Goal: Information Seeking & Learning: Learn about a topic

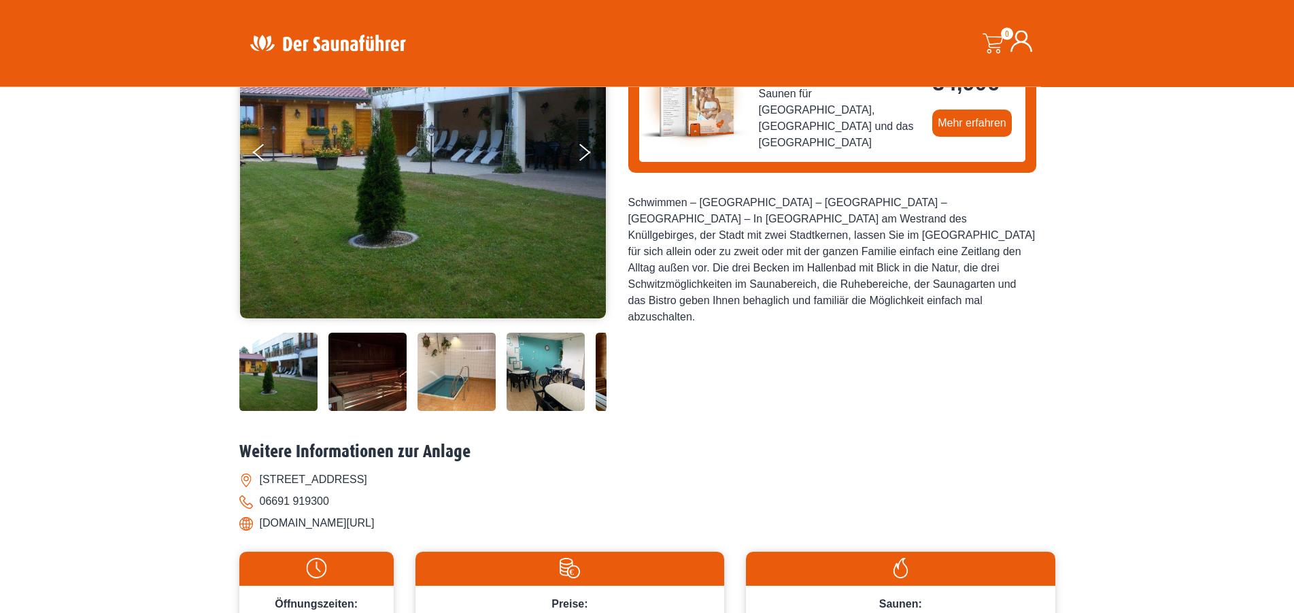
scroll to position [208, 0]
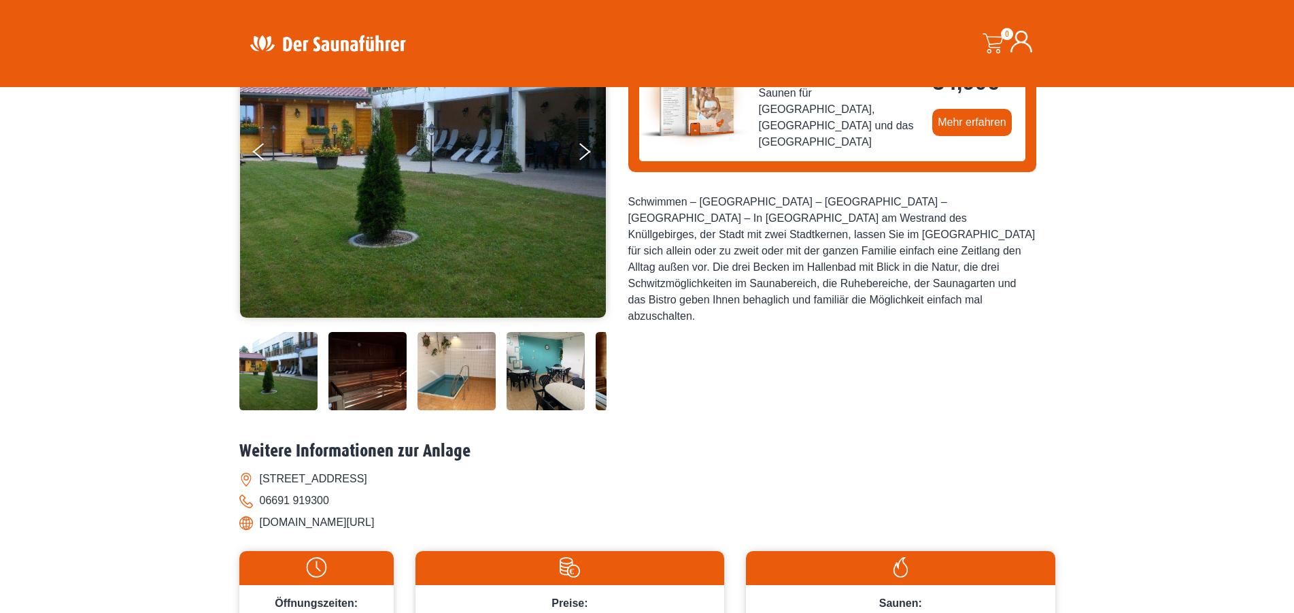
click at [415, 375] on div at bounding box center [560, 371] width 643 height 78
click at [446, 369] on img at bounding box center [457, 371] width 78 height 78
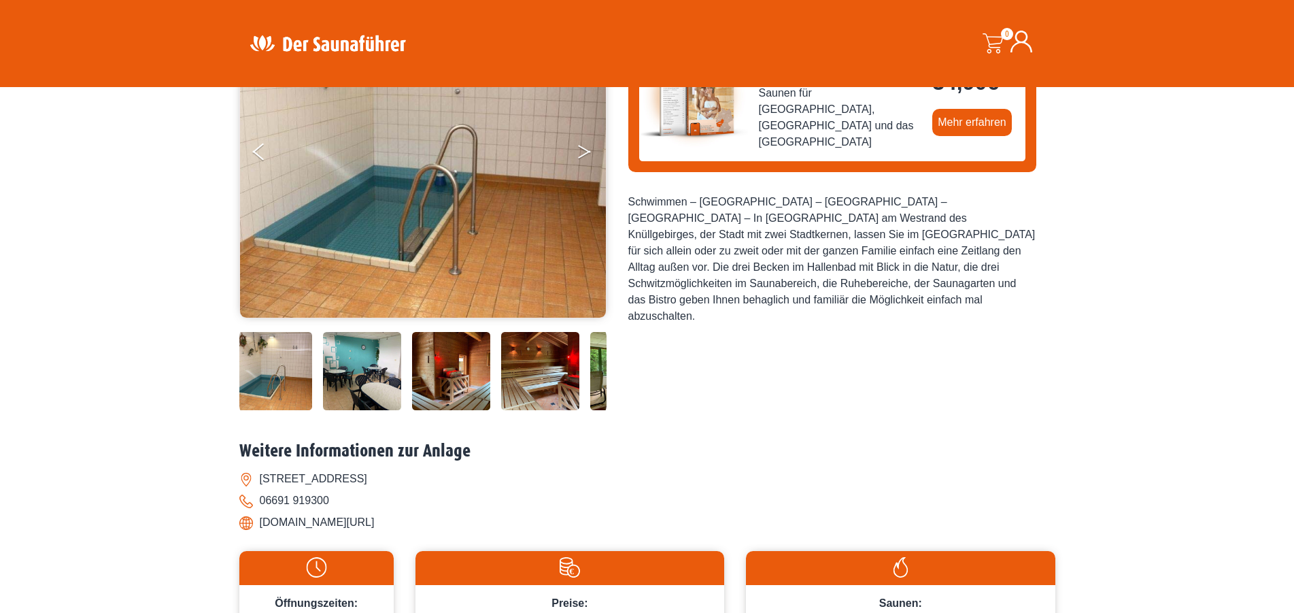
click at [582, 152] on button "Next" at bounding box center [594, 154] width 34 height 34
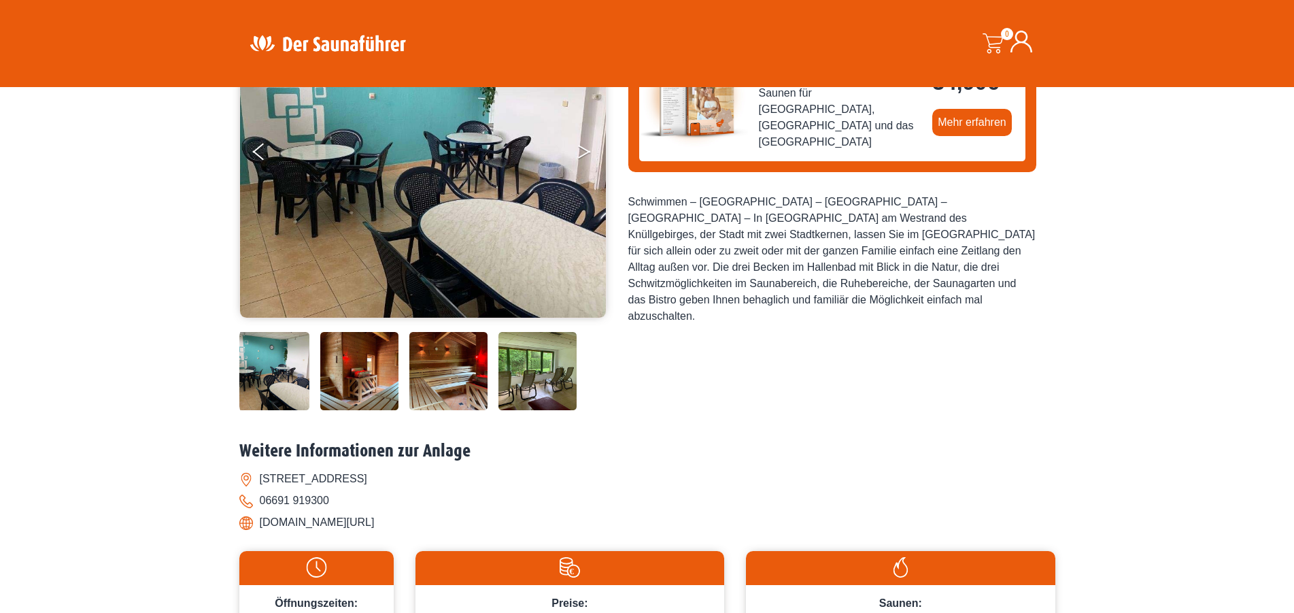
click at [582, 152] on button "Next" at bounding box center [594, 154] width 34 height 34
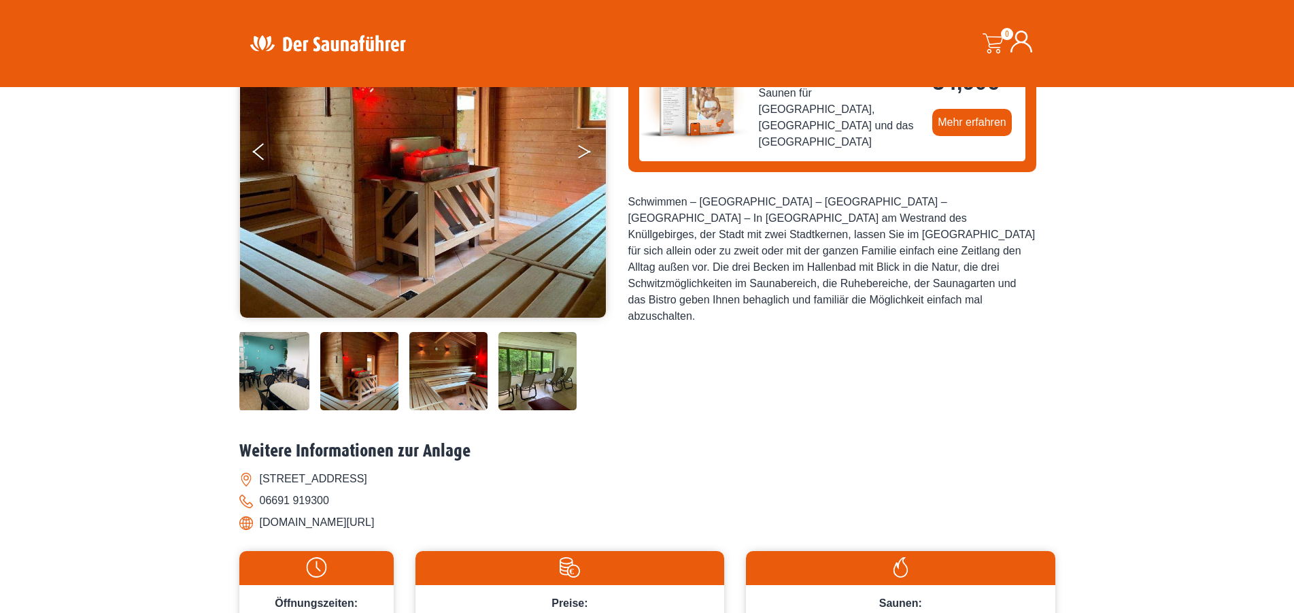
click at [582, 152] on button "Next" at bounding box center [594, 154] width 34 height 34
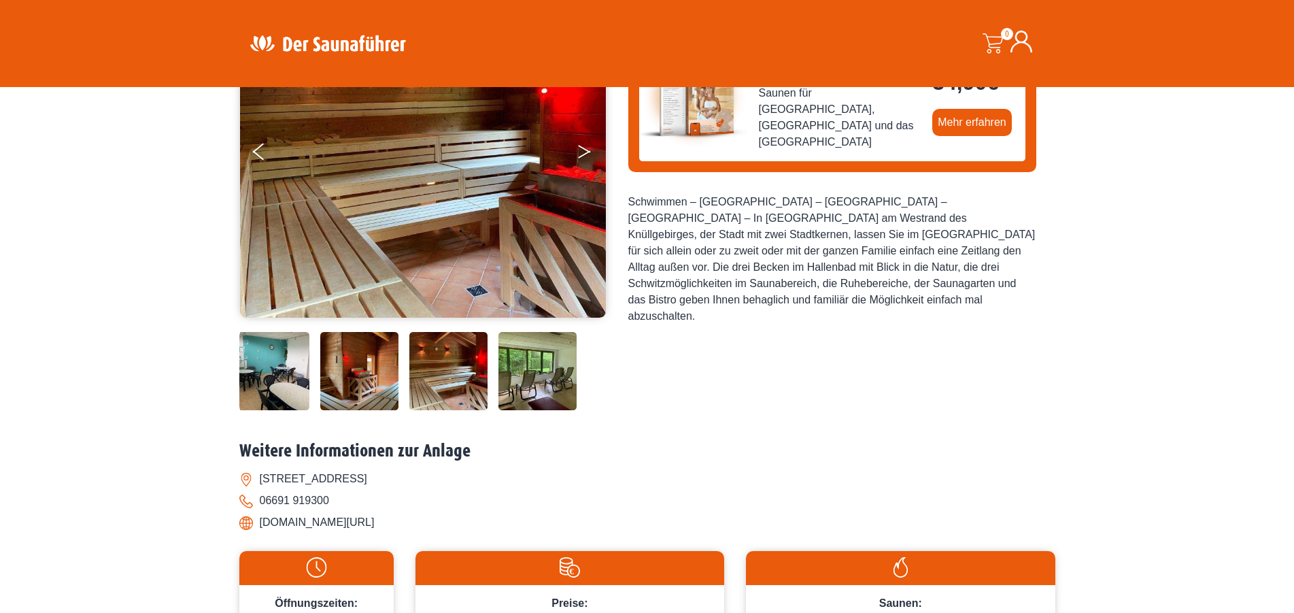
click at [582, 152] on button "Next" at bounding box center [594, 154] width 34 height 34
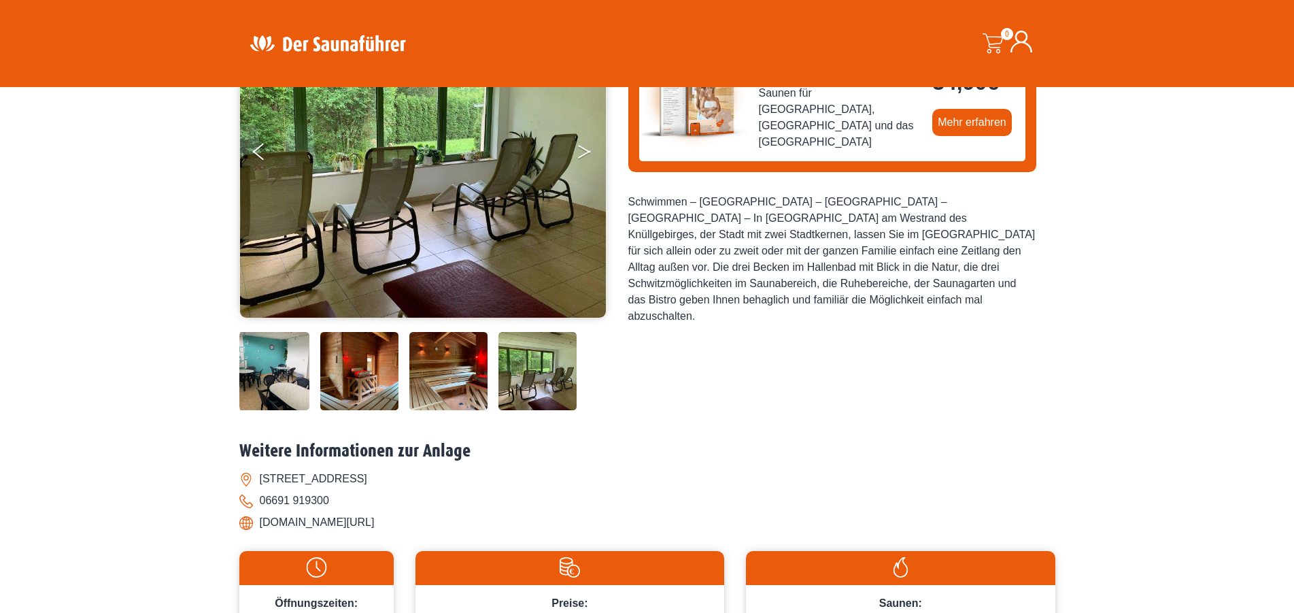
click at [582, 152] on button "Next" at bounding box center [594, 154] width 34 height 34
click at [587, 148] on button "Next" at bounding box center [594, 154] width 34 height 34
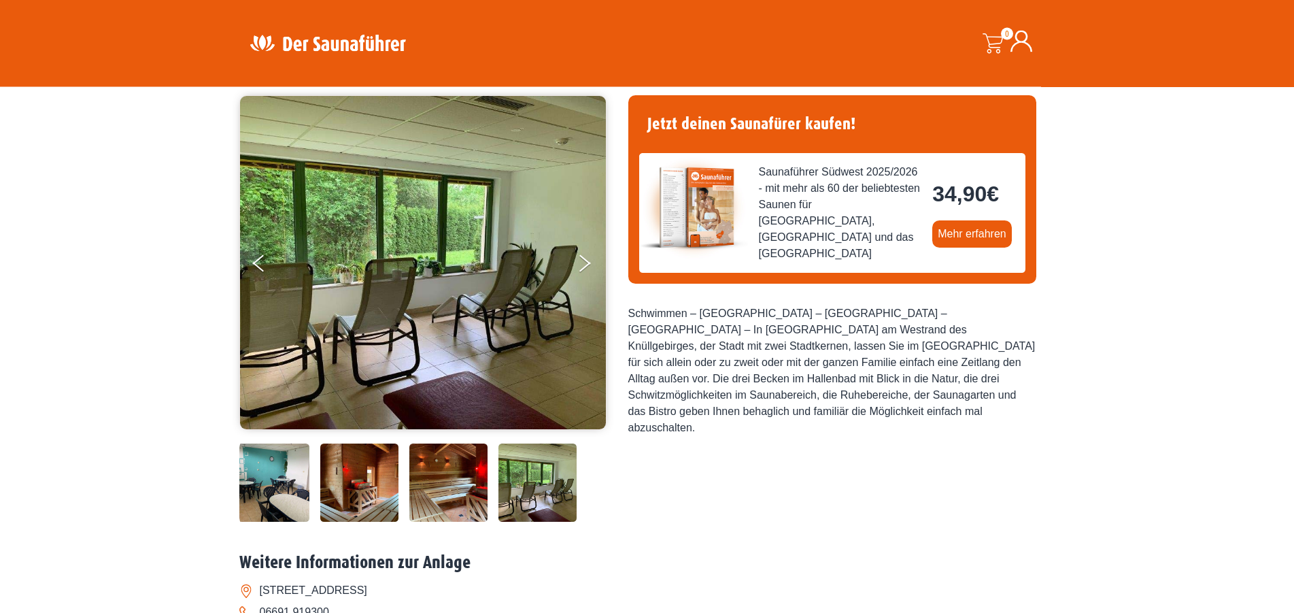
scroll to position [69, 0]
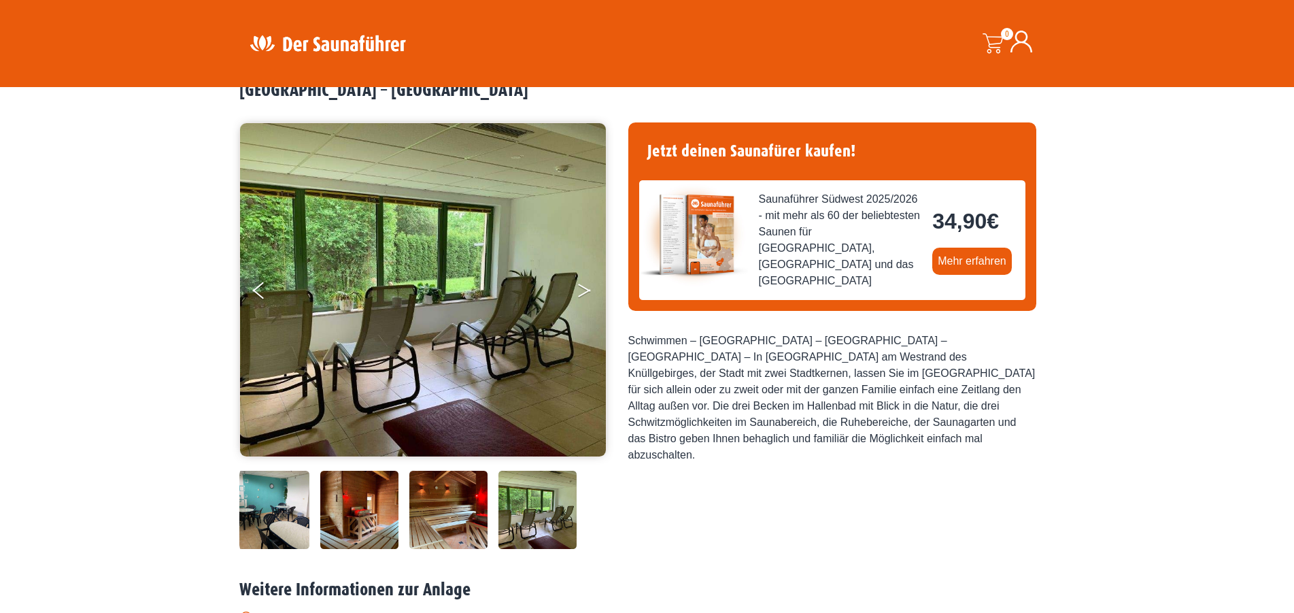
click at [584, 296] on button "Next" at bounding box center [594, 293] width 34 height 34
click at [268, 294] on button "Previous" at bounding box center [270, 293] width 34 height 34
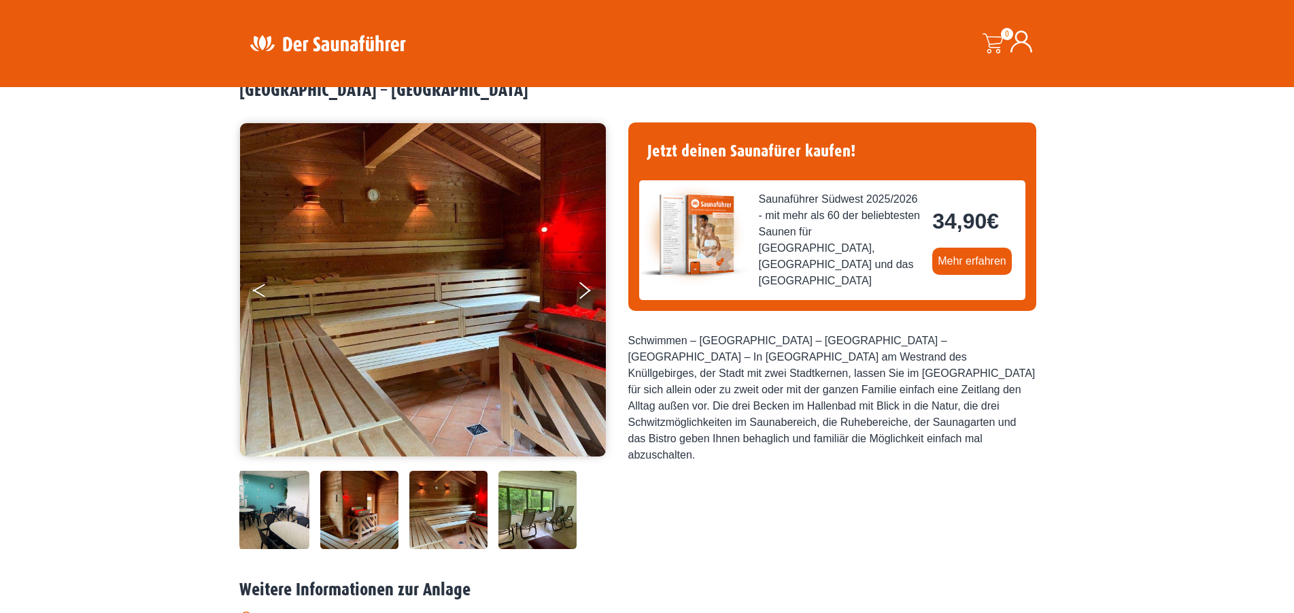
click at [268, 293] on button "Previous" at bounding box center [270, 293] width 34 height 34
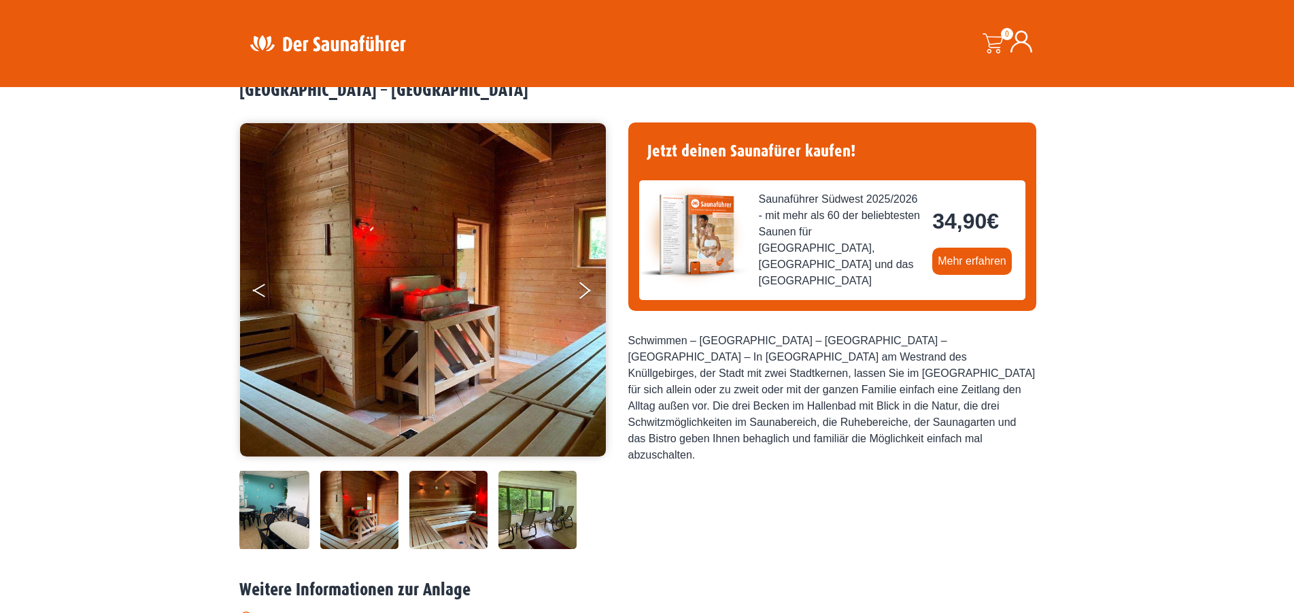
click at [268, 293] on button "Previous" at bounding box center [270, 293] width 34 height 34
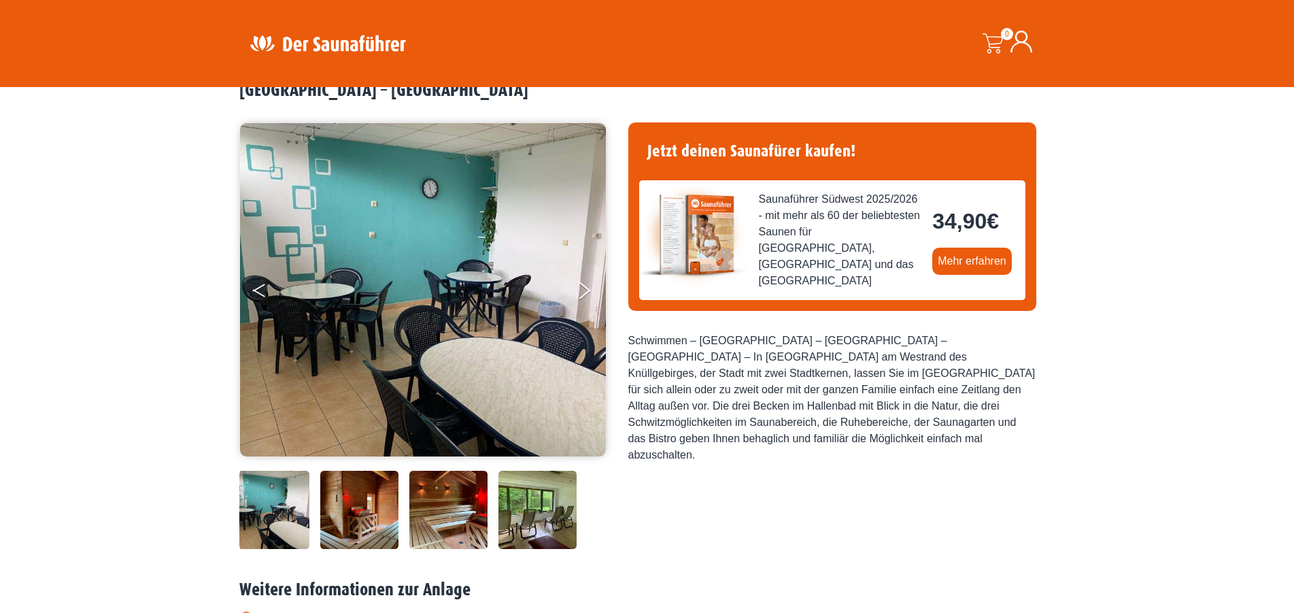
click at [268, 293] on button "Previous" at bounding box center [270, 293] width 34 height 34
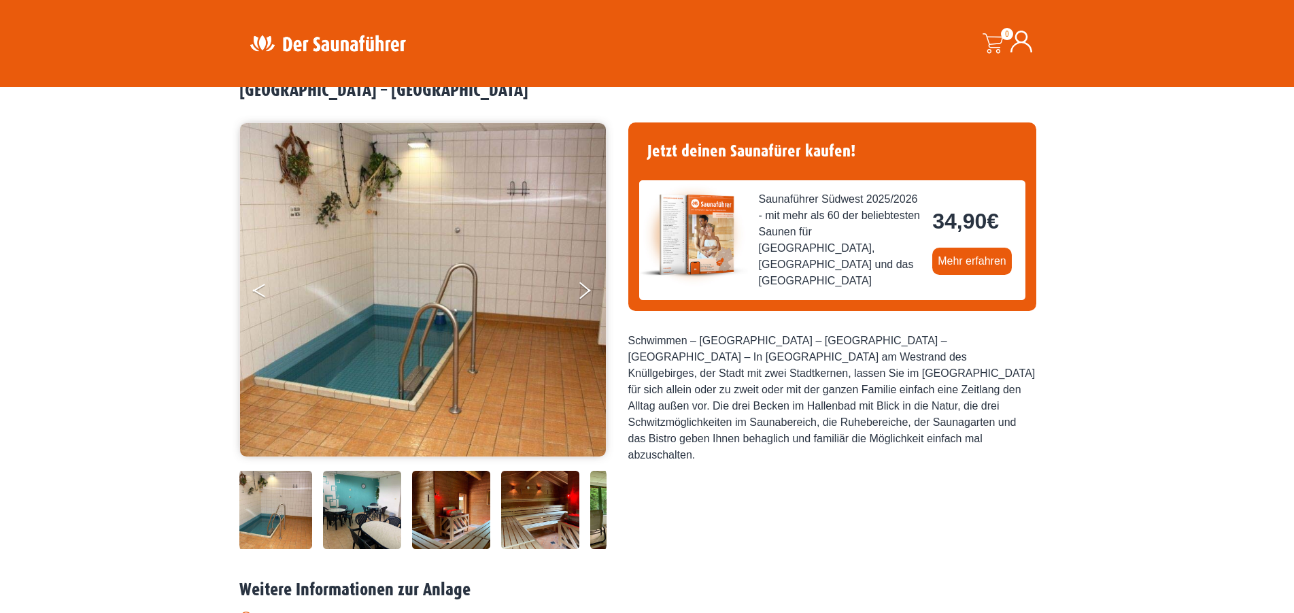
click at [268, 293] on button "Previous" at bounding box center [270, 293] width 34 height 34
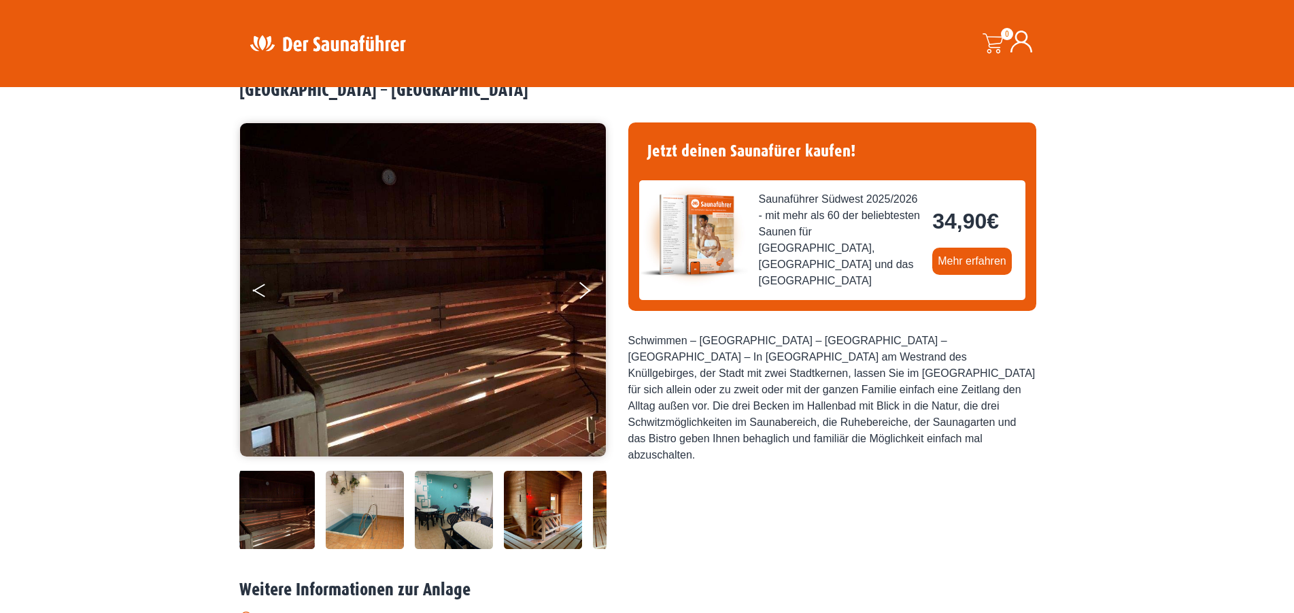
click at [269, 293] on button "Previous" at bounding box center [270, 293] width 34 height 34
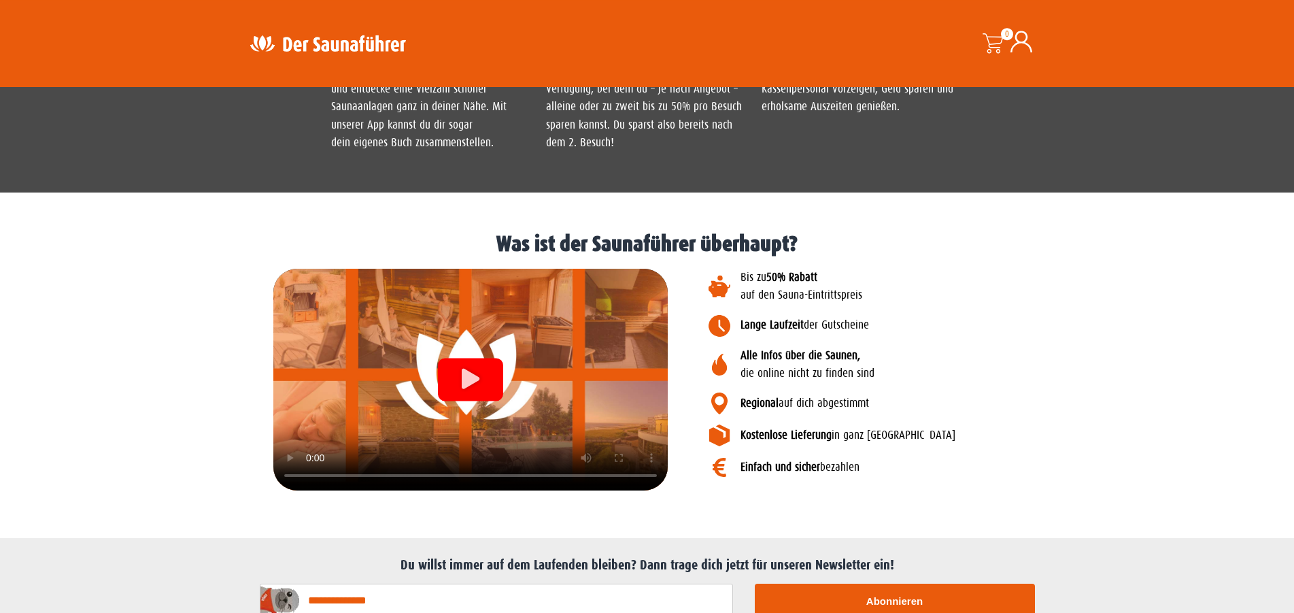
scroll to position [1387, 0]
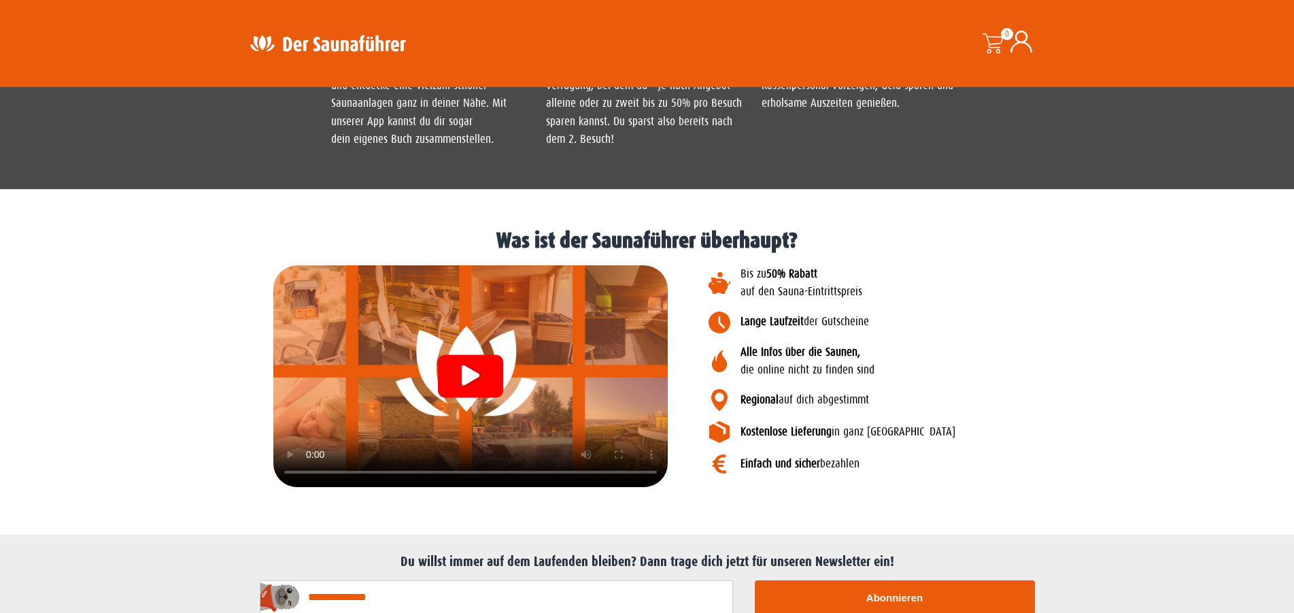
click at [458, 369] on div "Video abspielen" at bounding box center [470, 375] width 65 height 43
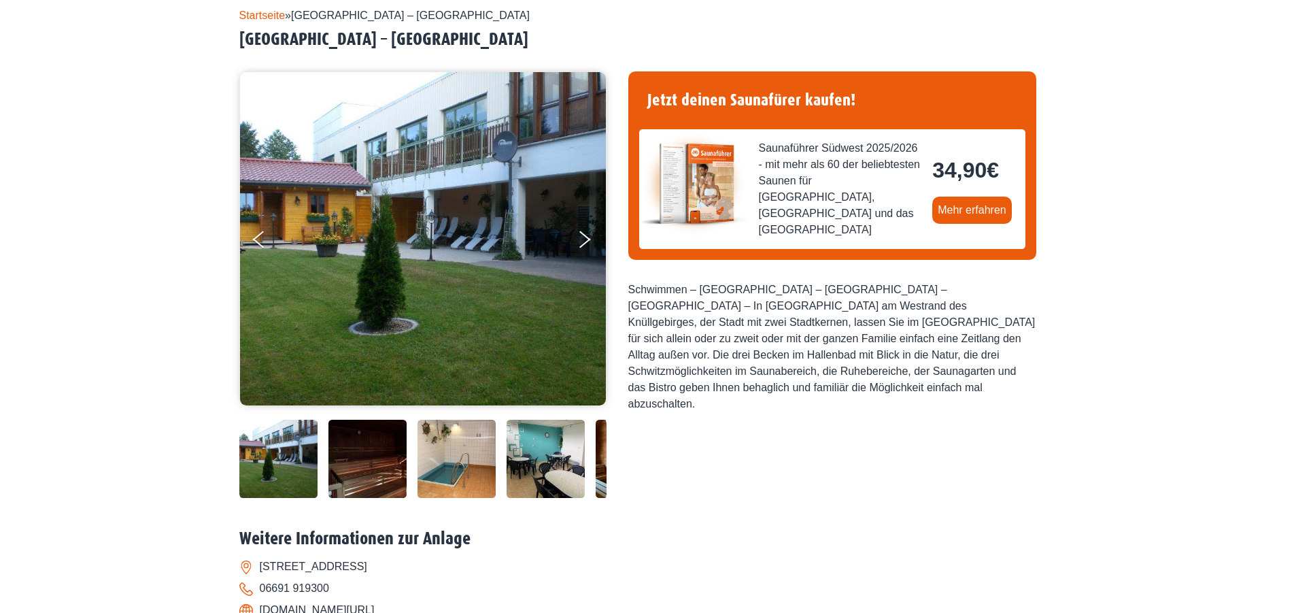
scroll to position [208, 0]
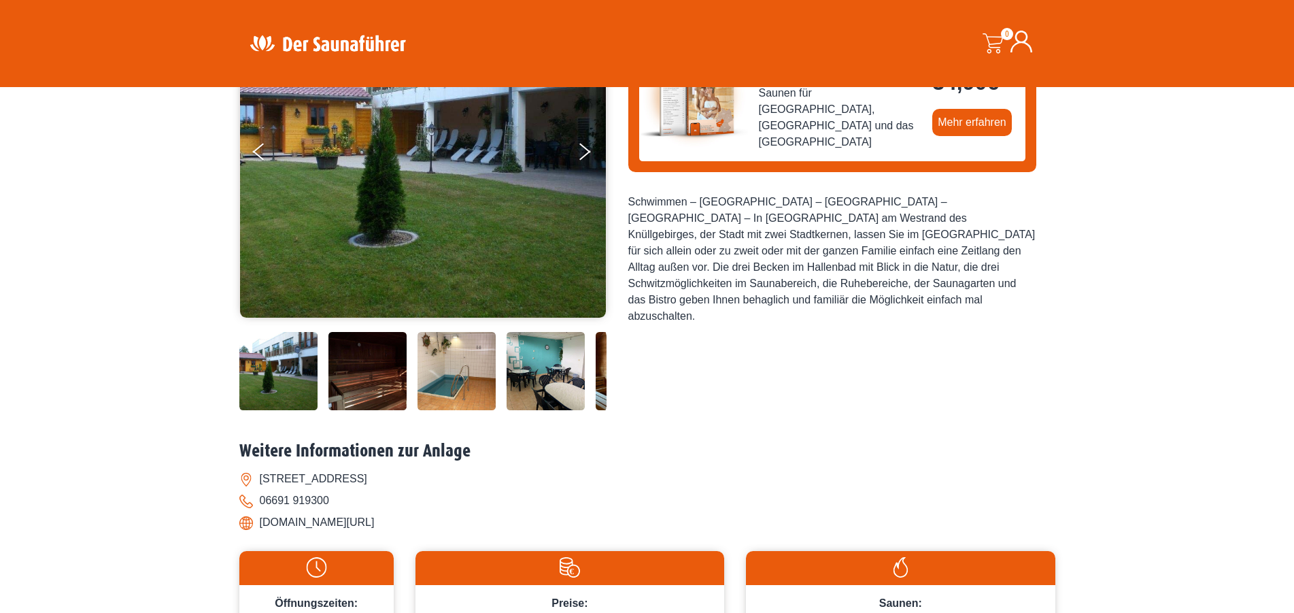
click at [556, 382] on img at bounding box center [546, 371] width 78 height 78
